Goal: Navigation & Orientation: Find specific page/section

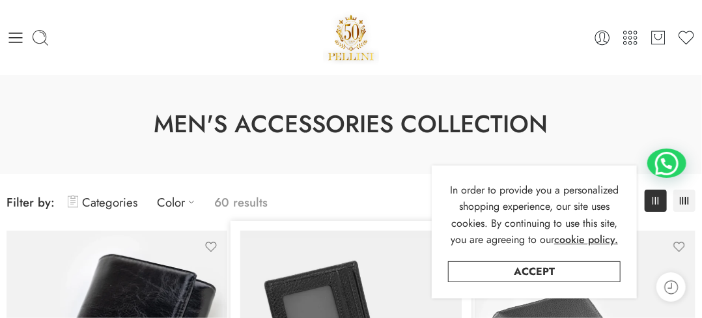
scroll to position [260, 0]
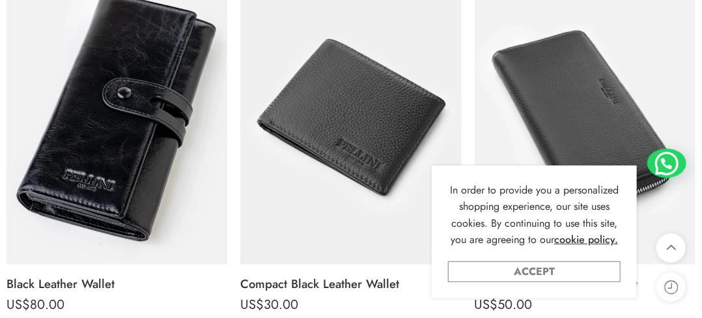
click at [529, 269] on link "Accept" at bounding box center [534, 271] width 173 height 21
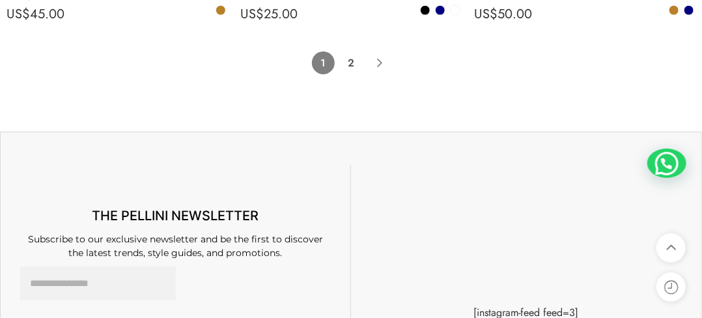
scroll to position [7541, 0]
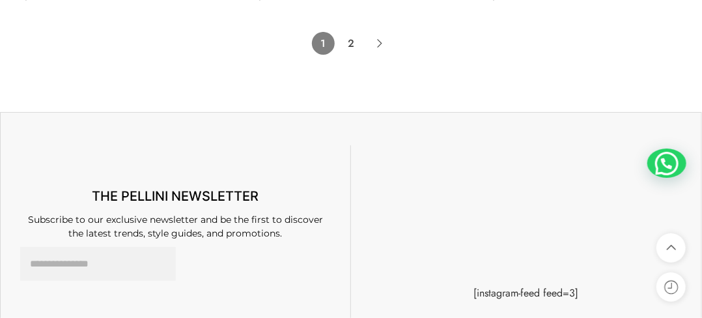
click at [349, 55] on link "2" at bounding box center [351, 43] width 23 height 23
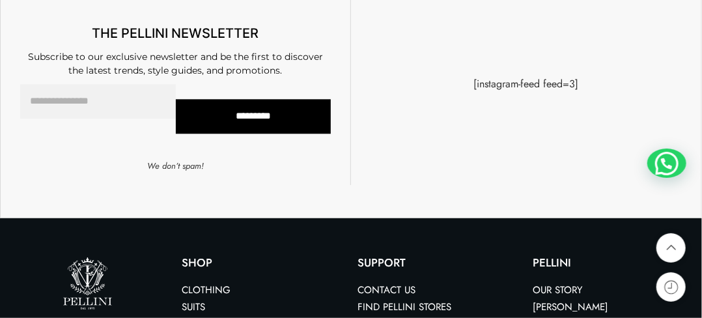
scroll to position [847, 0]
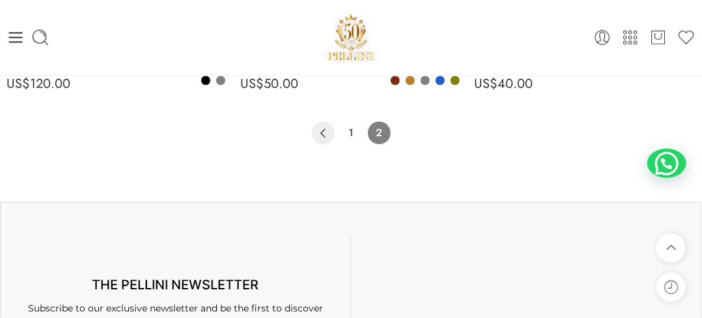
click at [322, 135] on icon "Product Pagination" at bounding box center [323, 133] width 23 height 23
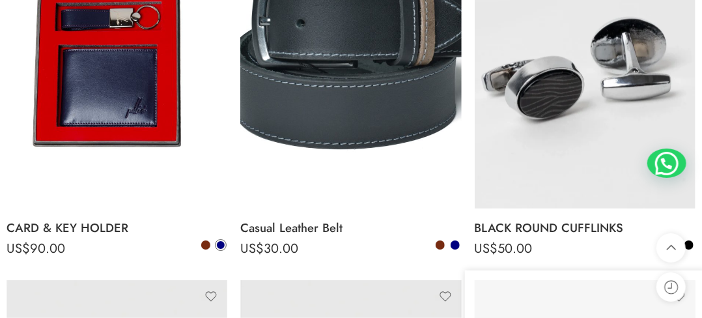
scroll to position [1433, 0]
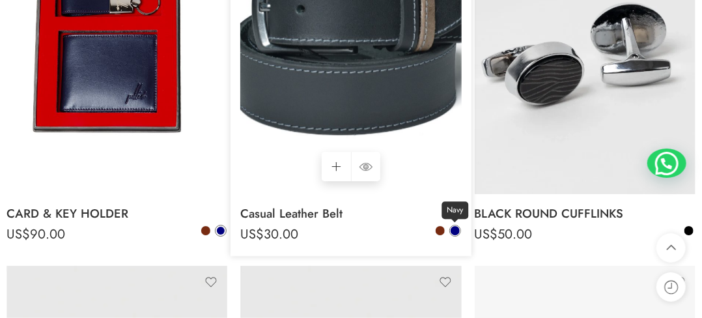
click at [455, 234] on span at bounding box center [455, 230] width 9 height 9
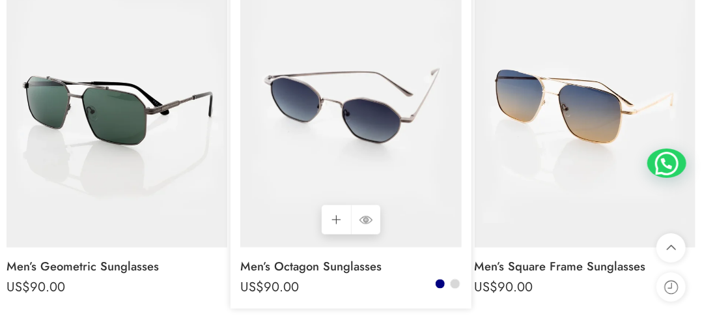
scroll to position [651, 0]
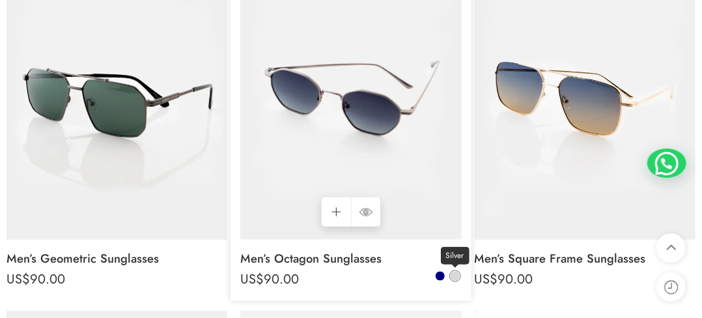
click at [455, 277] on span at bounding box center [455, 276] width 9 height 9
click at [455, 276] on span at bounding box center [455, 276] width 8 height 8
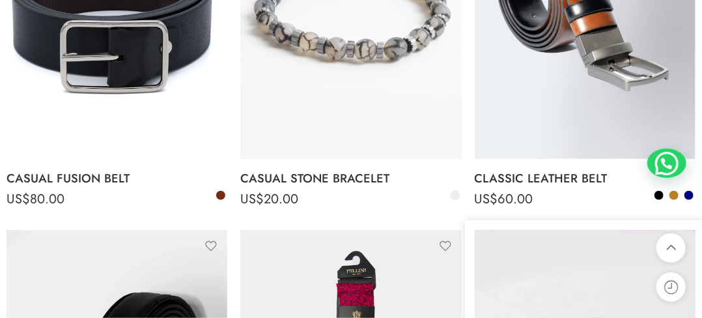
scroll to position [2214, 0]
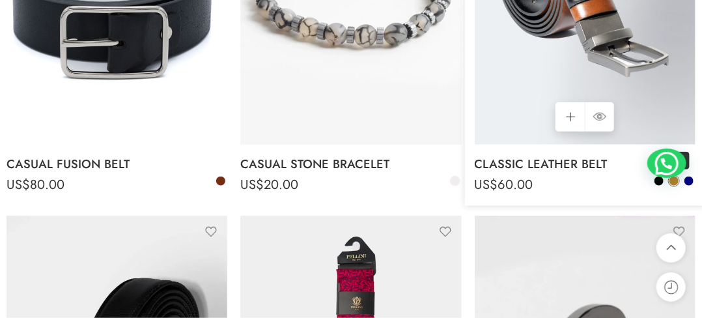
click at [679, 187] on link "Camel" at bounding box center [674, 181] width 12 height 12
click at [689, 185] on span at bounding box center [688, 180] width 9 height 9
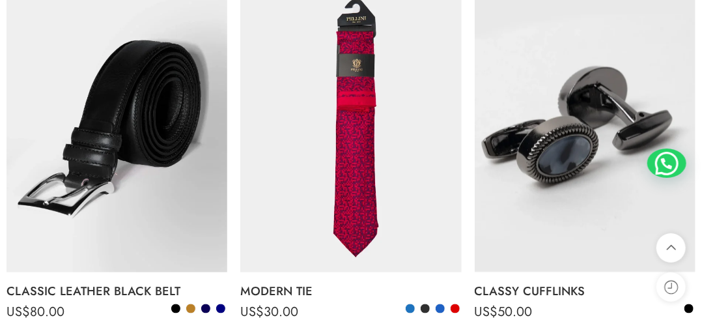
scroll to position [2474, 0]
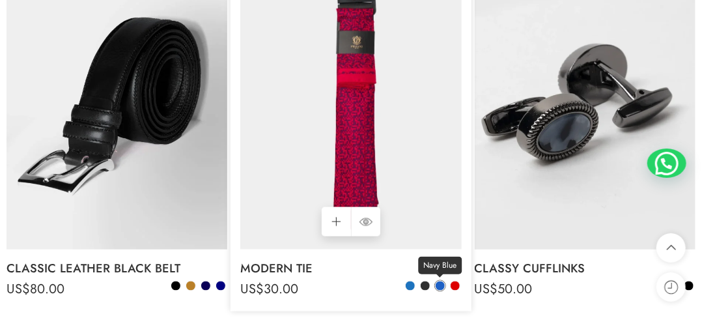
click at [438, 290] on span at bounding box center [440, 285] width 9 height 9
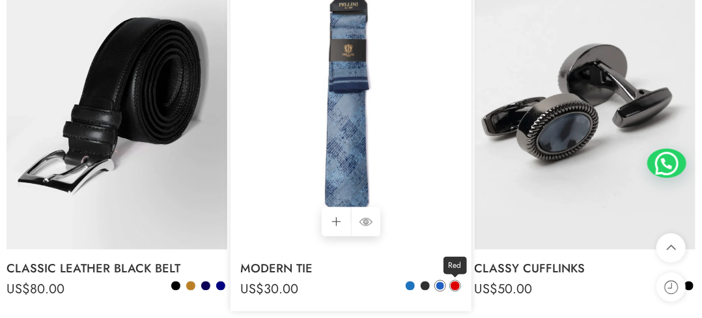
click at [451, 290] on span at bounding box center [455, 285] width 9 height 9
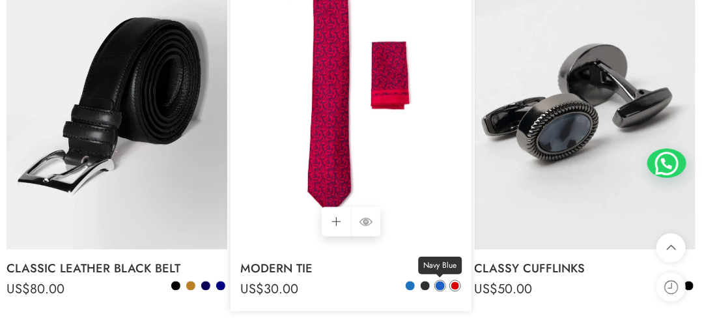
click at [439, 290] on span at bounding box center [440, 285] width 9 height 9
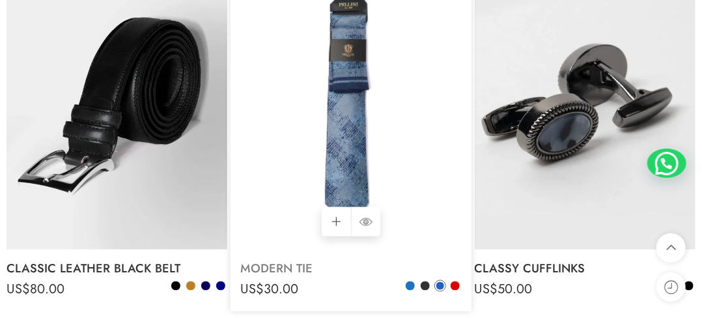
scroll to position [2540, 0]
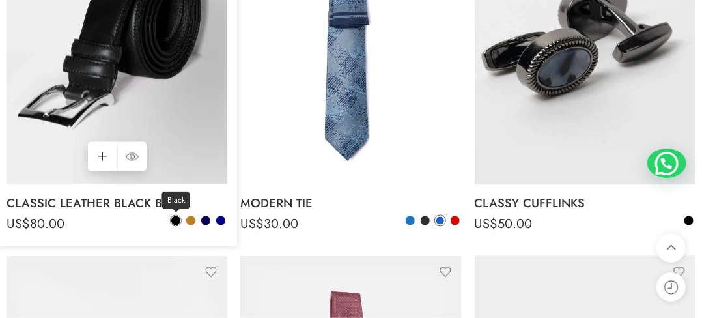
click at [178, 225] on span at bounding box center [175, 220] width 9 height 9
click at [190, 225] on span at bounding box center [190, 220] width 9 height 9
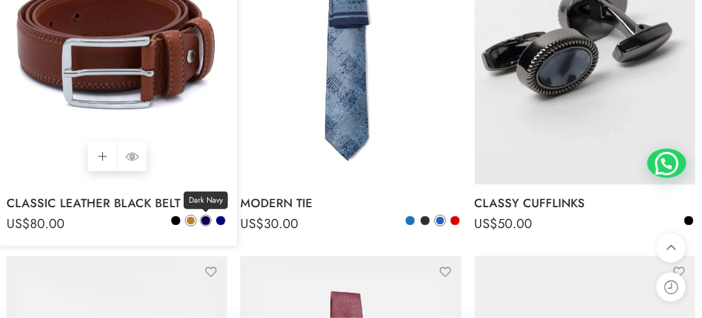
click at [203, 225] on span at bounding box center [205, 220] width 9 height 9
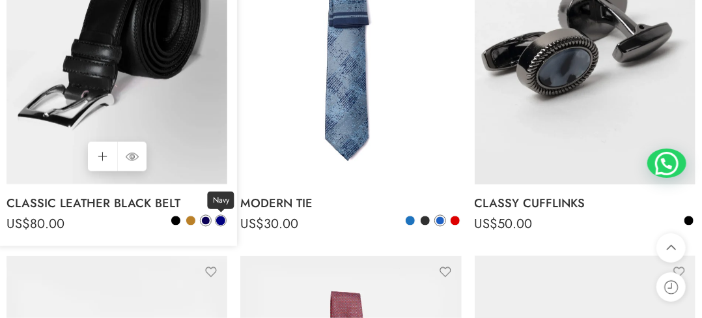
click at [220, 225] on span at bounding box center [220, 220] width 9 height 9
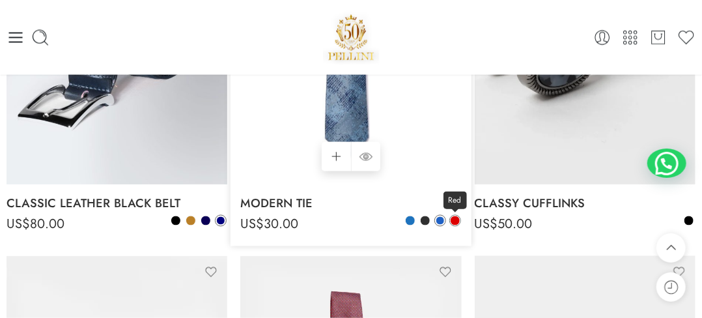
click at [454, 225] on span at bounding box center [455, 220] width 9 height 9
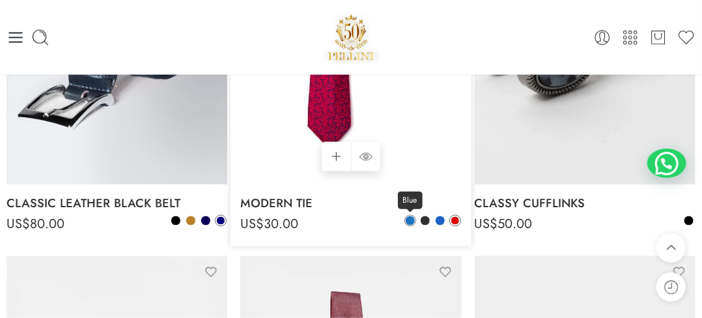
click at [410, 225] on span at bounding box center [410, 220] width 9 height 9
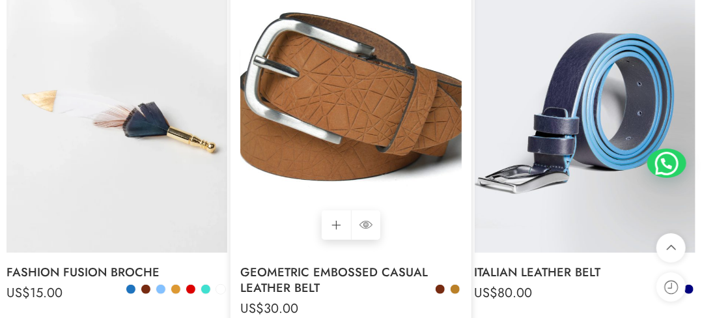
scroll to position [3647, 0]
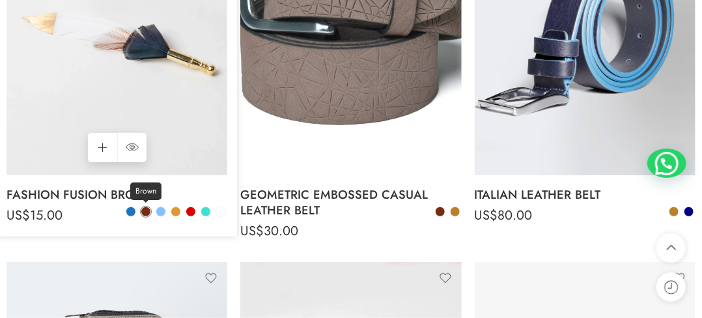
click at [144, 216] on span at bounding box center [145, 211] width 9 height 9
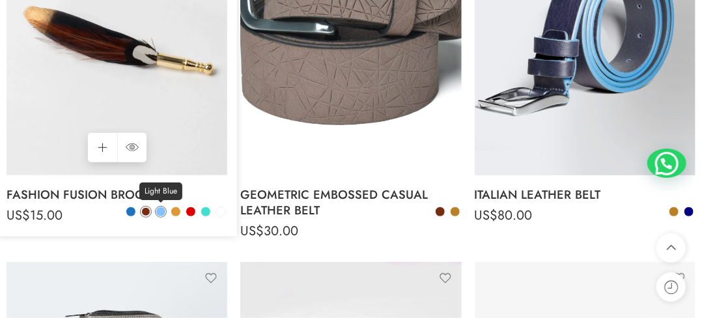
click at [160, 216] on span at bounding box center [160, 211] width 9 height 9
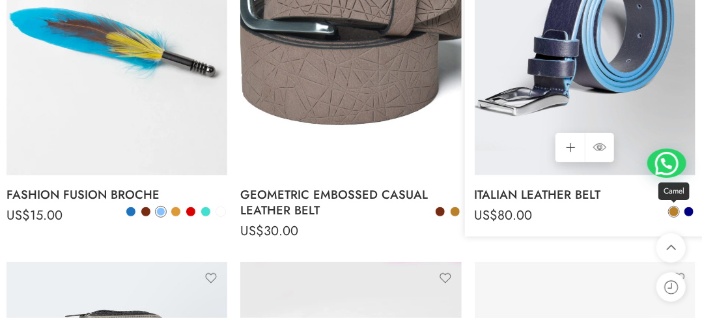
click at [672, 216] on span at bounding box center [673, 211] width 9 height 9
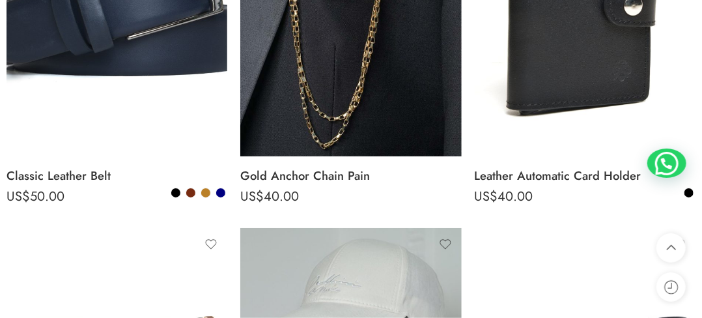
scroll to position [6902, 0]
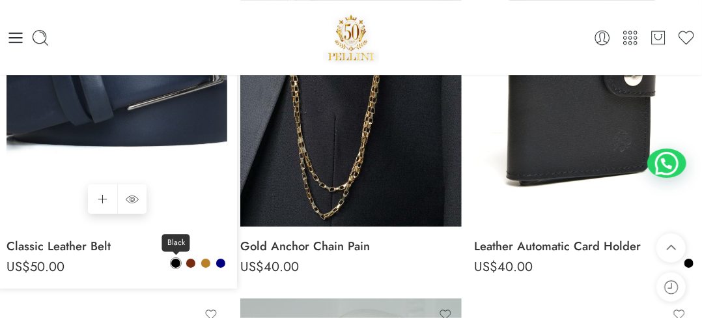
click at [176, 268] on span at bounding box center [175, 263] width 9 height 9
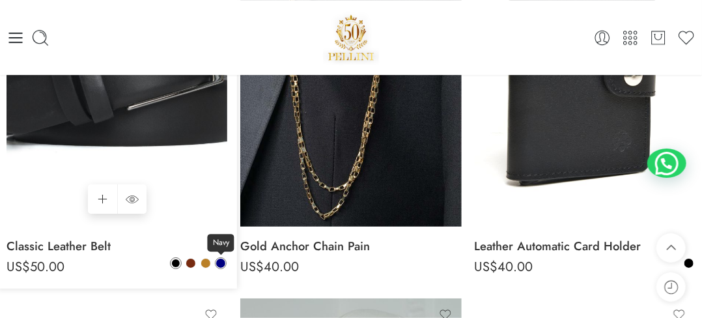
click at [221, 268] on span at bounding box center [220, 263] width 9 height 9
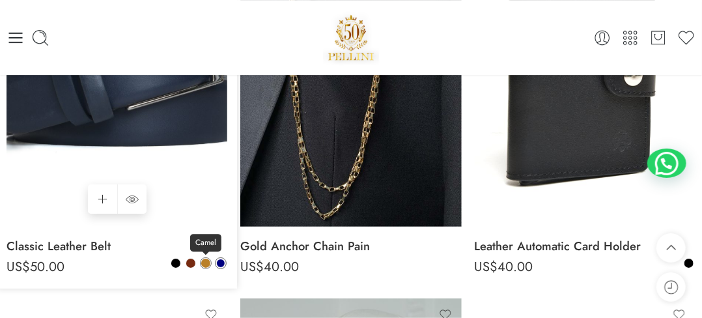
click at [204, 268] on span at bounding box center [205, 263] width 9 height 9
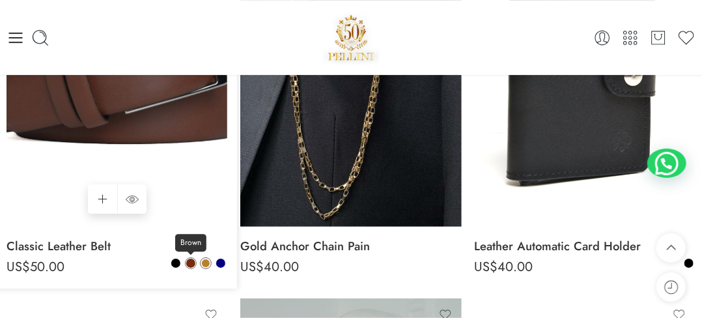
click at [191, 268] on span at bounding box center [190, 263] width 9 height 9
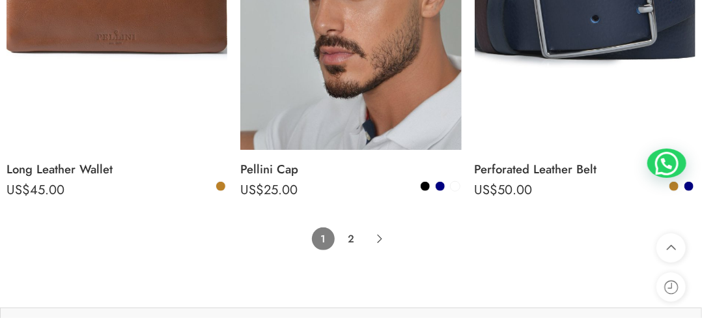
scroll to position [7423, 0]
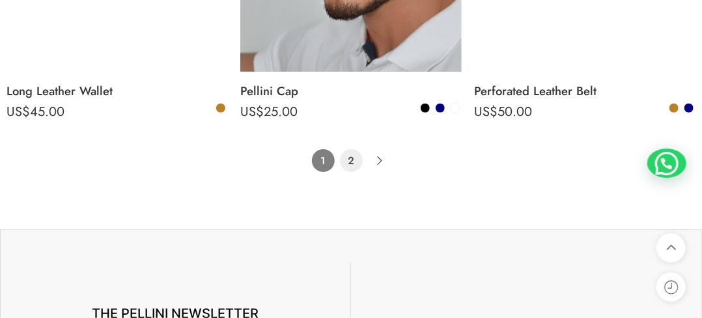
click at [349, 172] on link "2" at bounding box center [351, 160] width 23 height 23
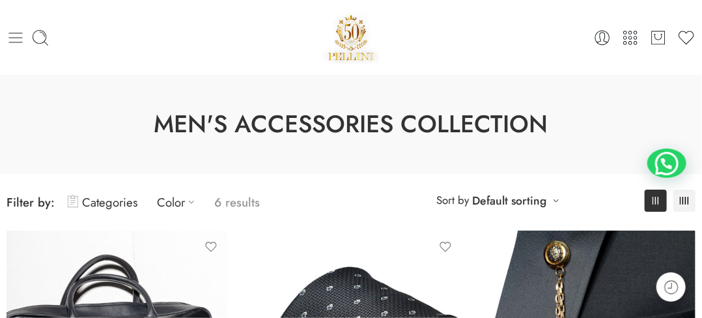
click at [12, 40] on icon at bounding box center [16, 38] width 18 height 18
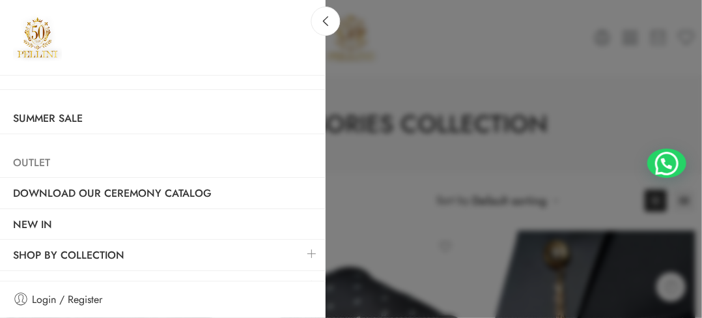
click at [42, 157] on link "Outlet" at bounding box center [163, 163] width 326 height 30
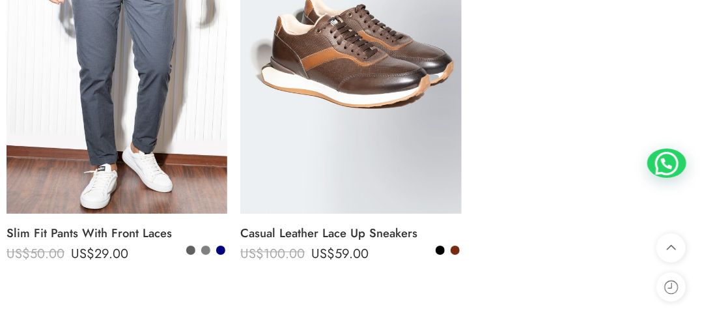
scroll to position [1433, 0]
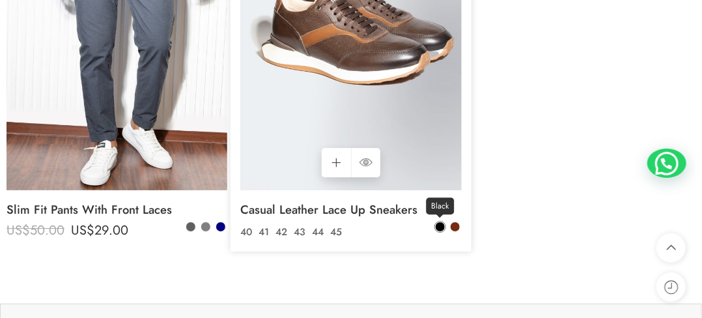
click at [436, 229] on span at bounding box center [440, 226] width 9 height 9
click at [440, 229] on span at bounding box center [440, 227] width 8 height 8
click at [455, 230] on span at bounding box center [455, 226] width 9 height 9
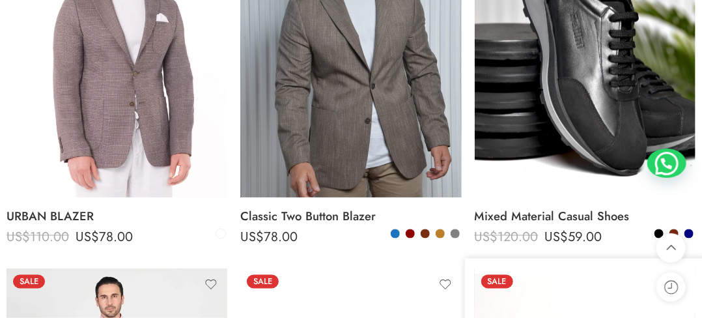
scroll to position [716, 0]
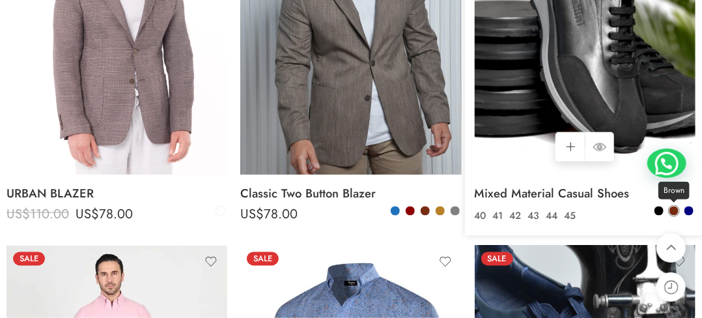
click at [675, 212] on span at bounding box center [673, 210] width 9 height 9
click at [688, 211] on span at bounding box center [688, 210] width 9 height 9
click at [675, 212] on span at bounding box center [673, 210] width 9 height 9
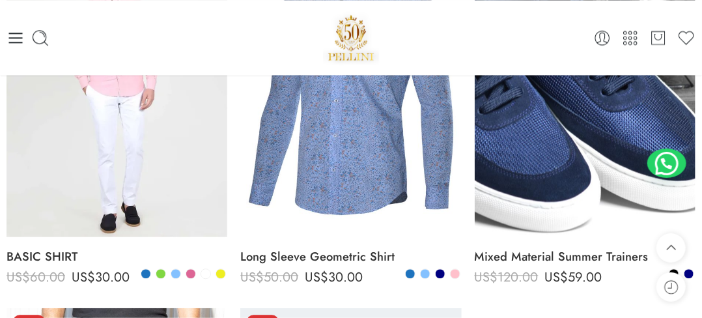
scroll to position [1042, 0]
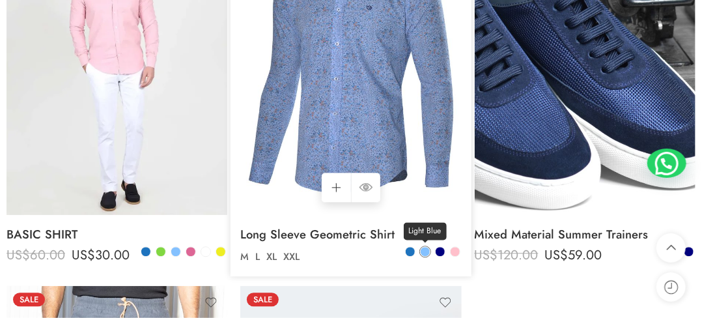
click at [425, 248] on span at bounding box center [425, 251] width 9 height 9
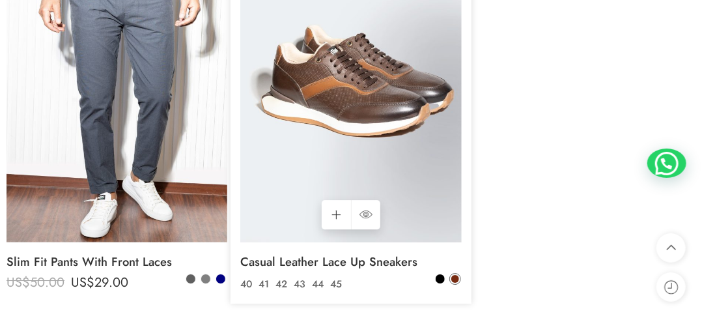
scroll to position [1433, 0]
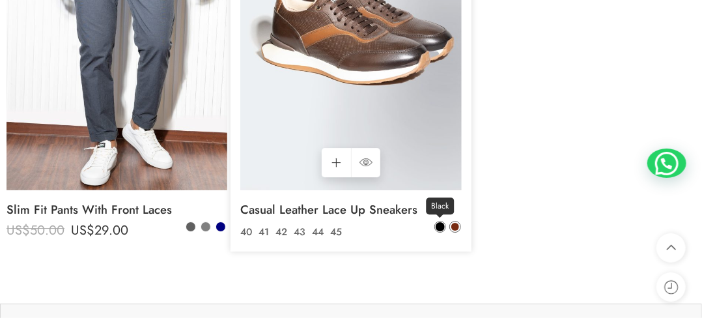
click at [438, 231] on span at bounding box center [440, 226] width 9 height 9
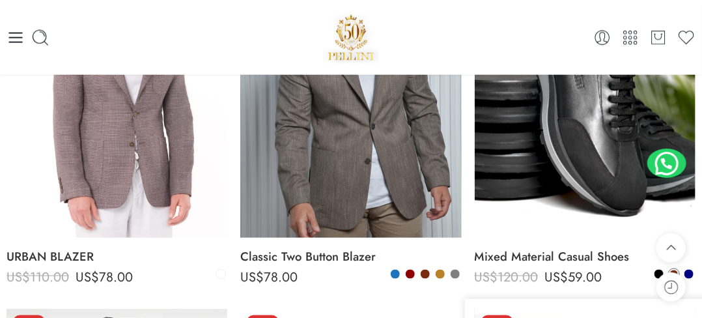
scroll to position [651, 0]
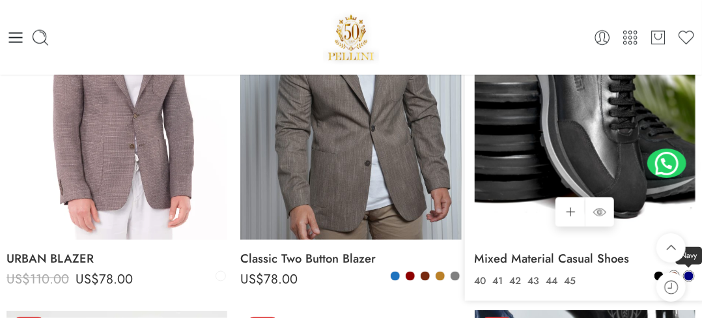
click at [690, 273] on span at bounding box center [688, 276] width 9 height 9
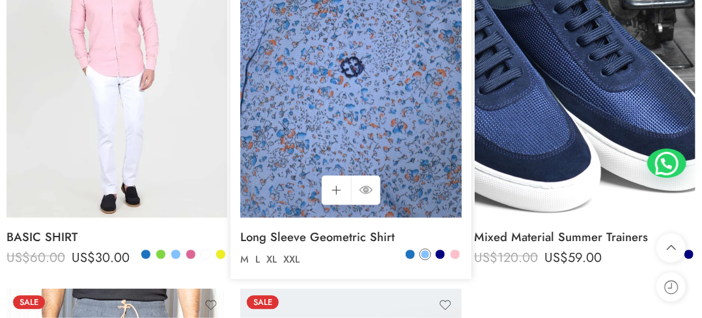
scroll to position [1042, 0]
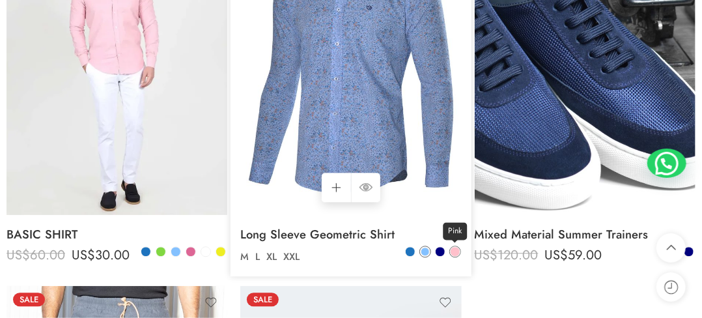
click at [454, 254] on span at bounding box center [455, 251] width 9 height 9
click at [443, 254] on span at bounding box center [440, 251] width 9 height 9
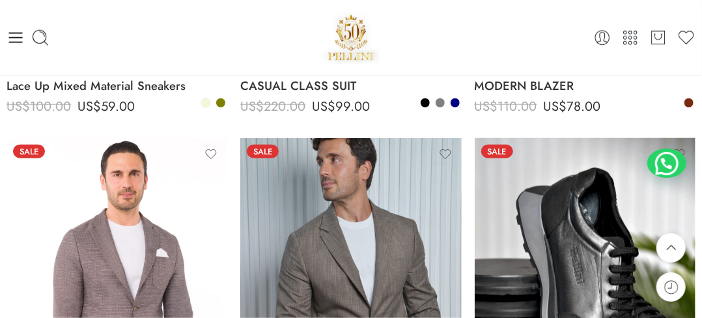
scroll to position [456, 0]
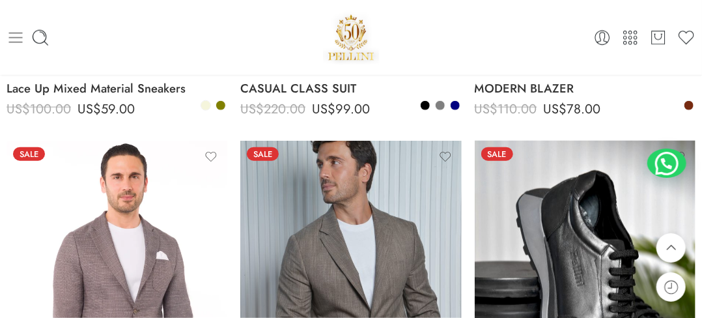
click at [16, 34] on icon at bounding box center [16, 38] width 18 height 18
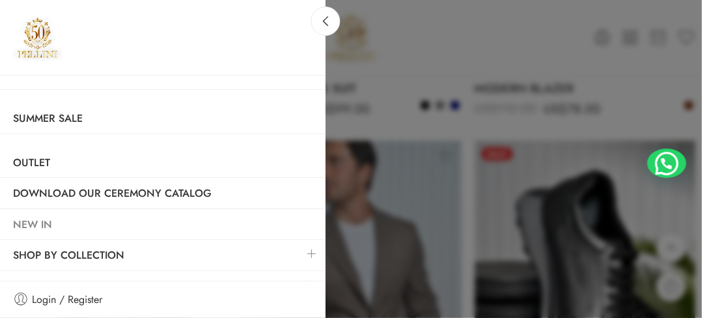
click at [50, 223] on link "NEW IN" at bounding box center [163, 225] width 326 height 30
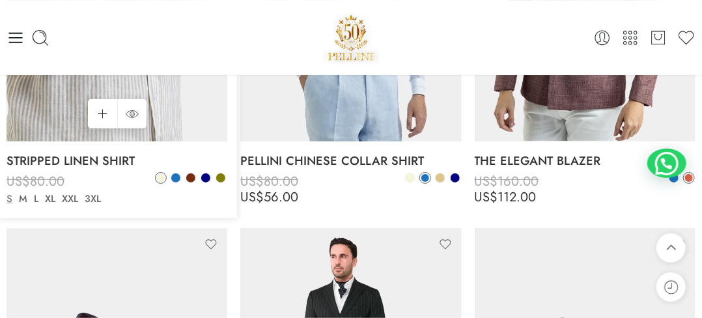
scroll to position [5092, 0]
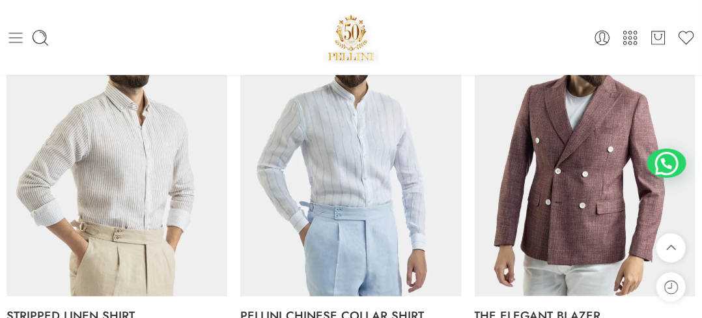
click at [12, 32] on icon at bounding box center [16, 38] width 18 height 18
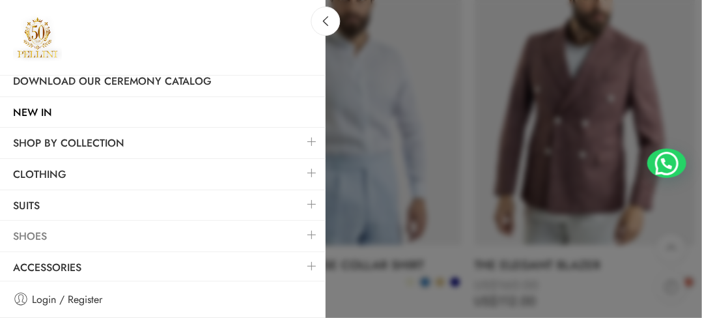
scroll to position [5157, 0]
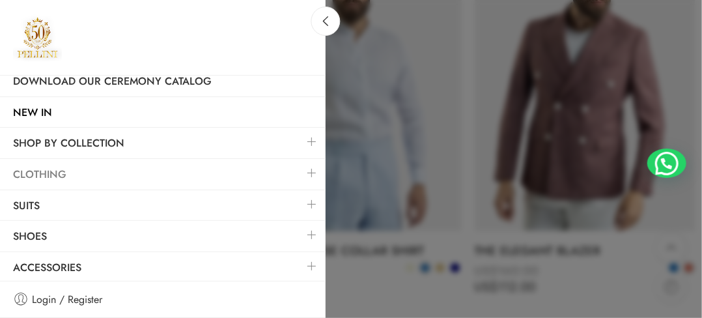
click at [72, 171] on link "Clothing" at bounding box center [163, 175] width 326 height 30
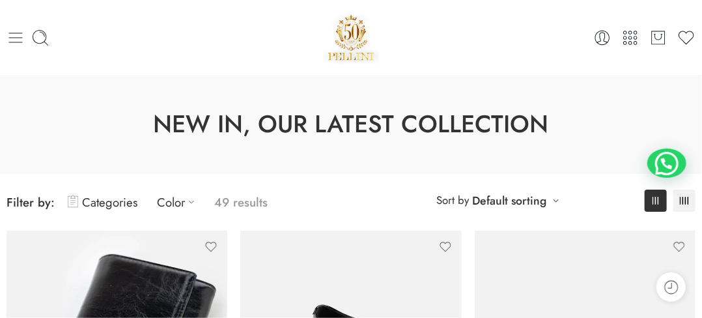
click at [18, 34] on icon at bounding box center [16, 38] width 18 height 18
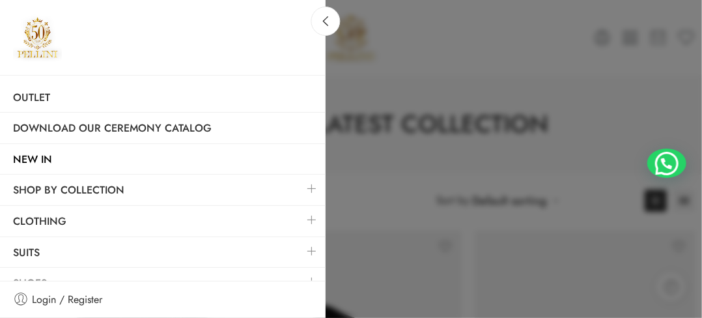
scroll to position [112, 0]
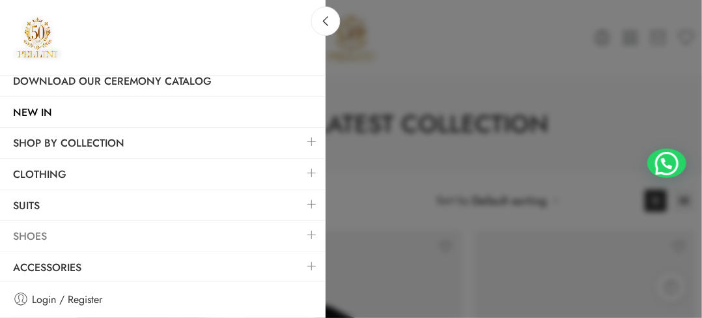
click at [33, 234] on link "Shoes" at bounding box center [163, 236] width 326 height 30
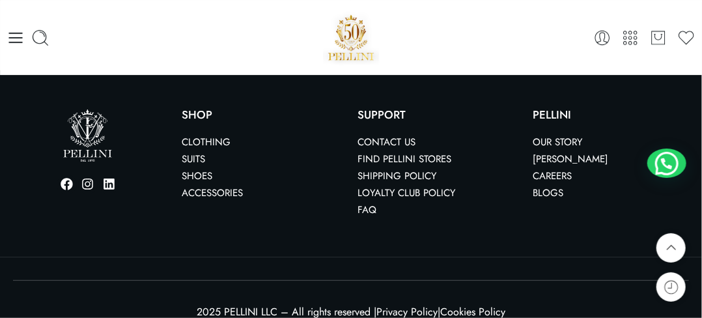
scroll to position [4995, 0]
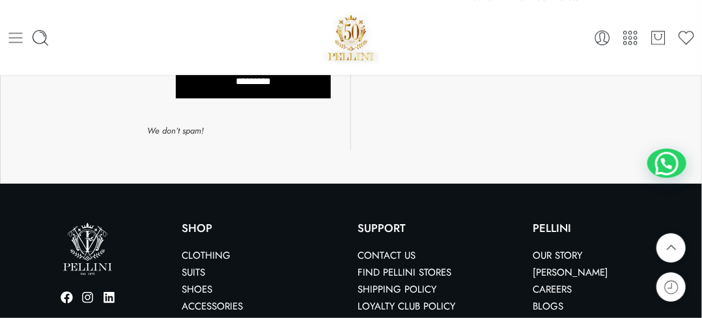
click at [20, 32] on icon at bounding box center [16, 38] width 18 height 18
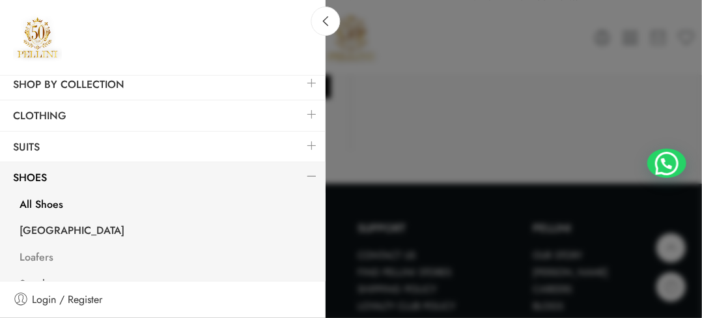
scroll to position [91, 0]
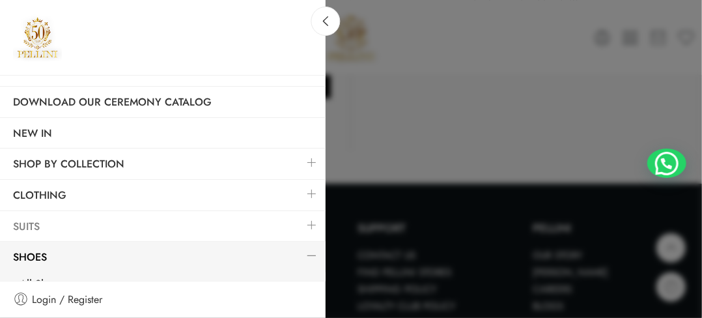
click at [41, 221] on link "Suits" at bounding box center [163, 227] width 326 height 30
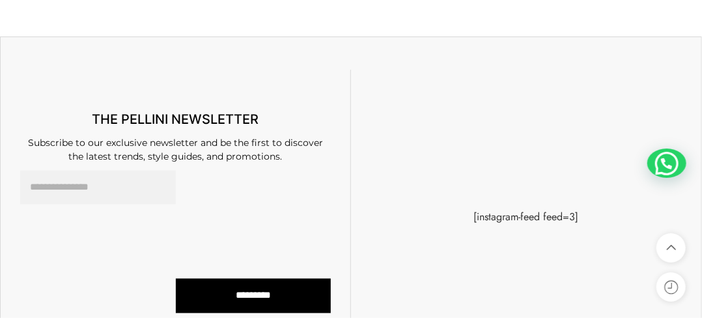
scroll to position [4646, 0]
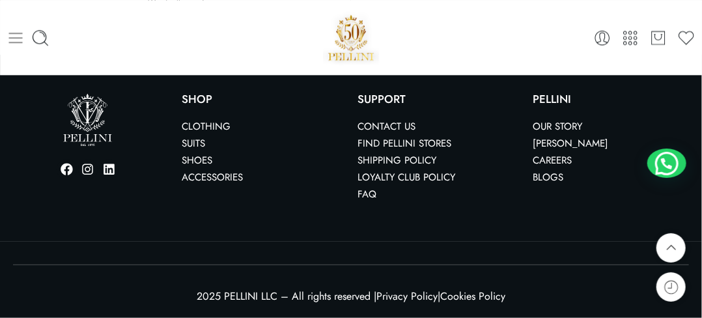
click at [15, 44] on icon at bounding box center [16, 38] width 18 height 18
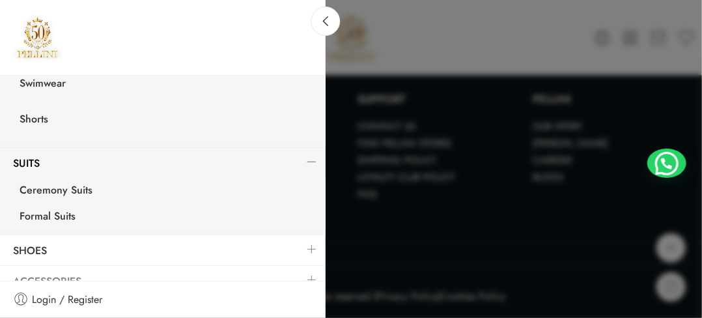
scroll to position [428, 0]
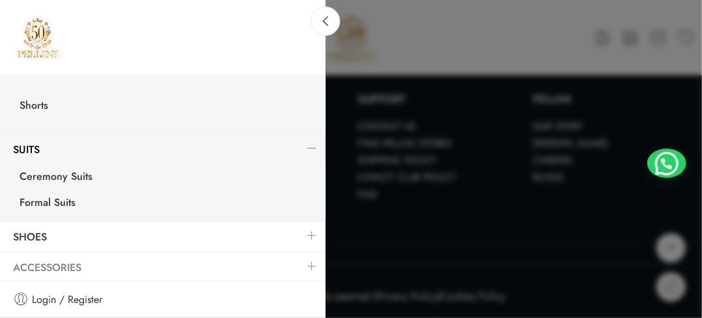
click at [59, 264] on link "Accessories" at bounding box center [163, 268] width 326 height 30
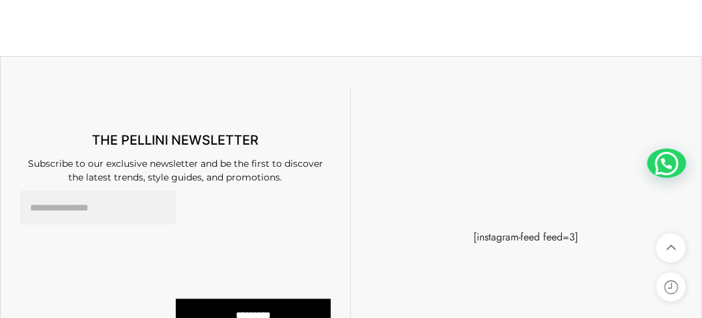
scroll to position [7605, 0]
